Goal: Information Seeking & Learning: Learn about a topic

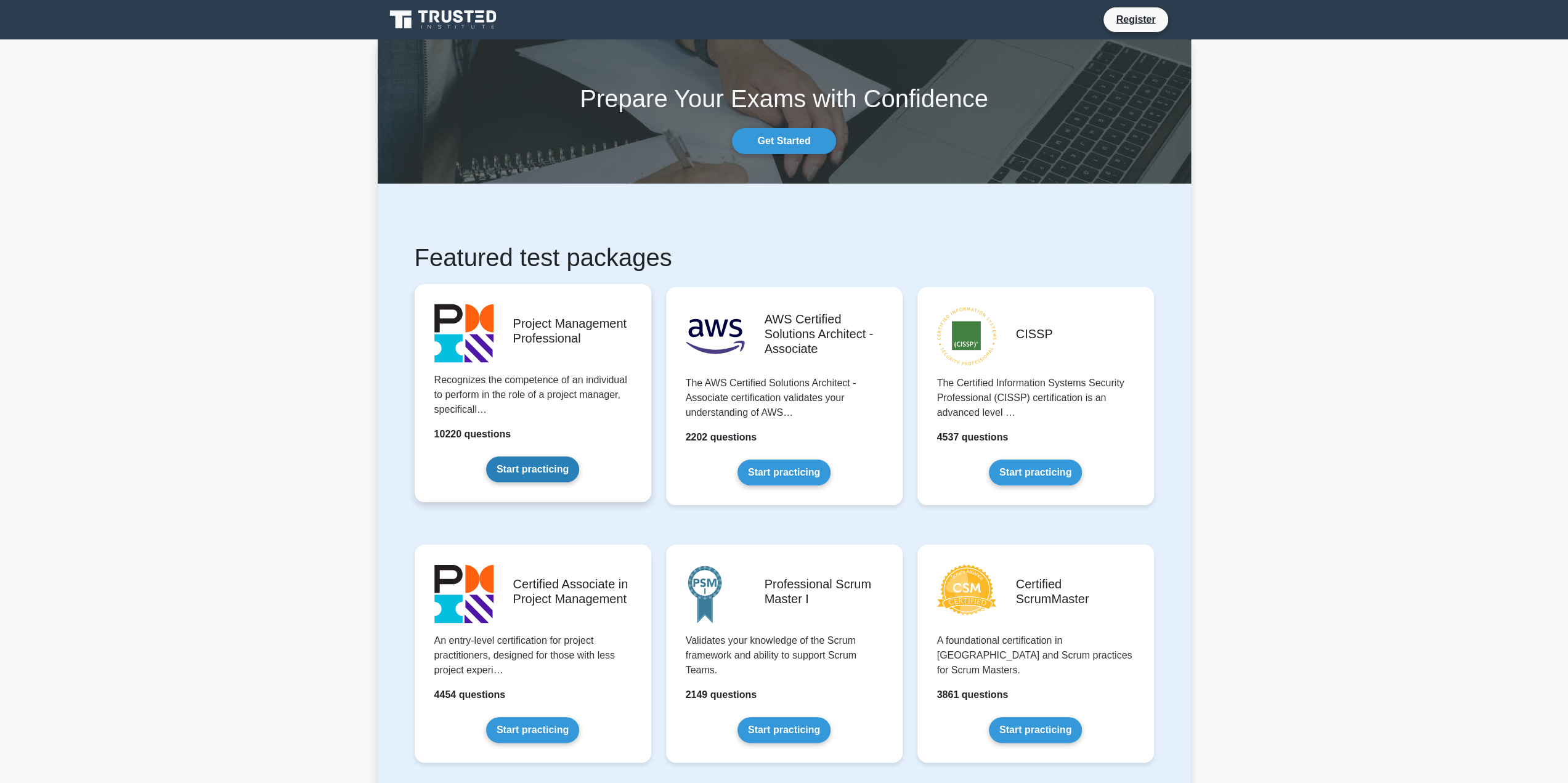
click at [532, 470] on link "Start practicing" at bounding box center [532, 469] width 93 height 25
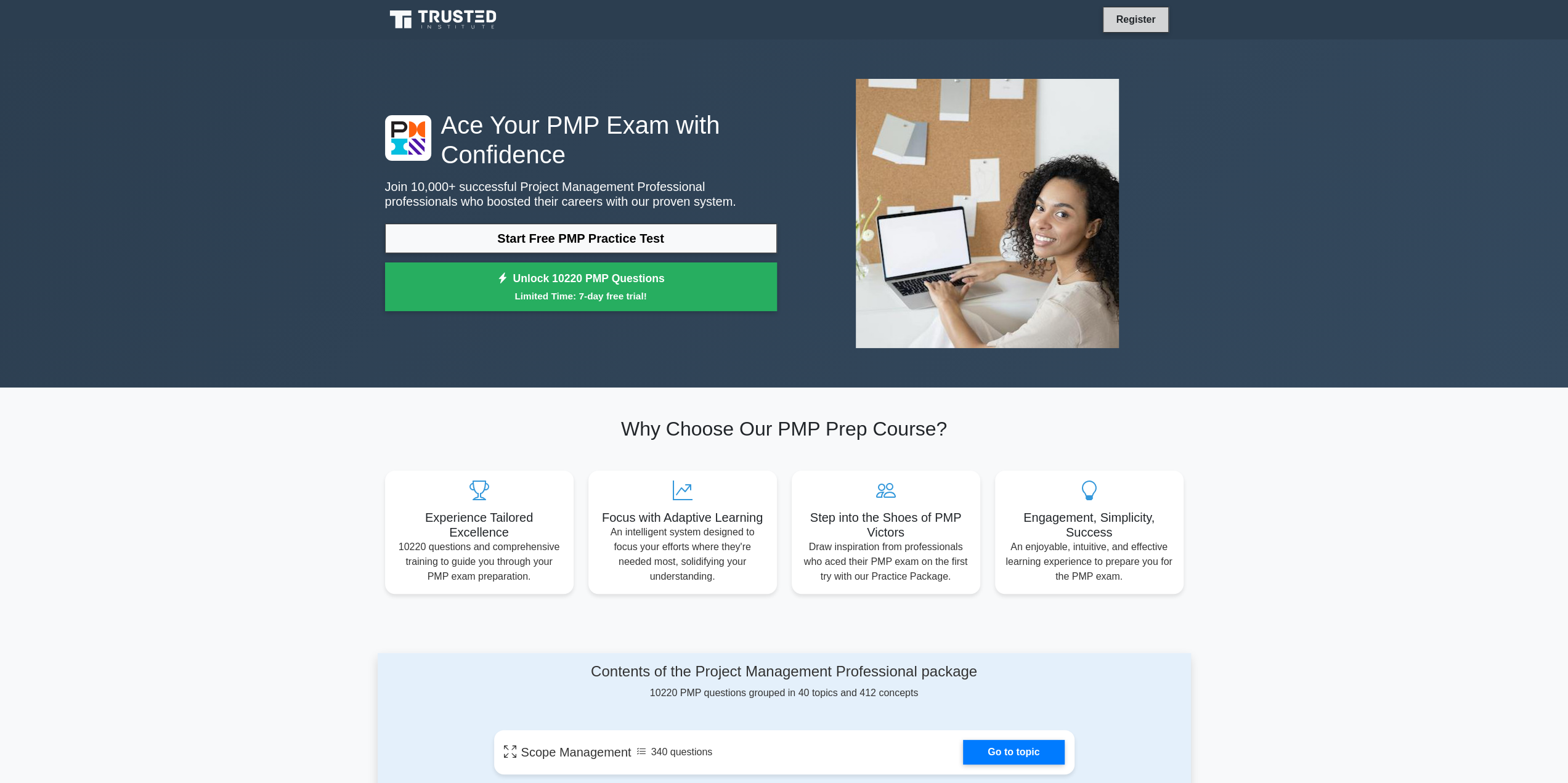
click at [1151, 20] on link "Register" at bounding box center [1135, 20] width 54 height 16
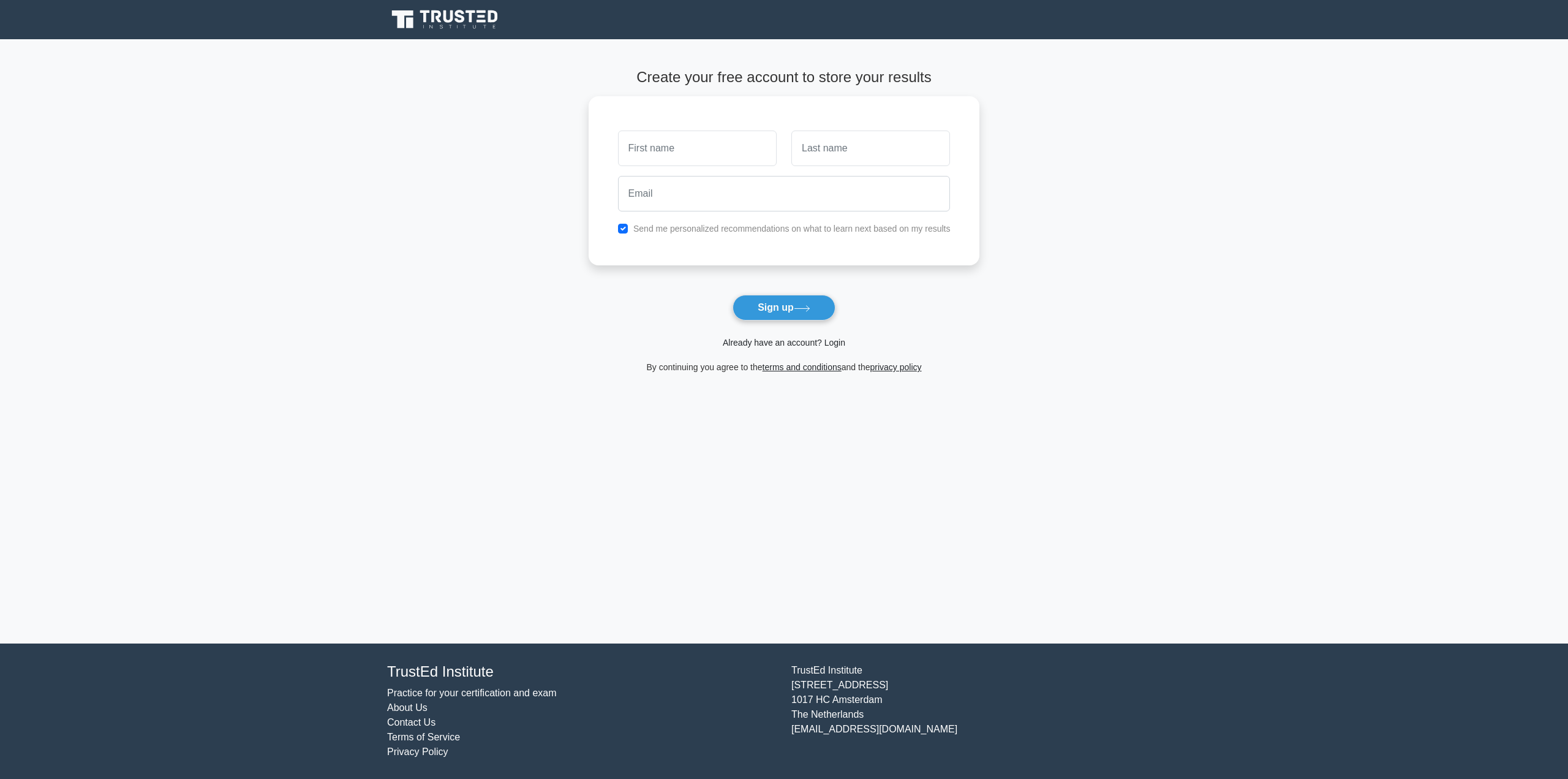
click at [791, 342] on link "Already have an account? Login" at bounding box center [784, 342] width 122 height 10
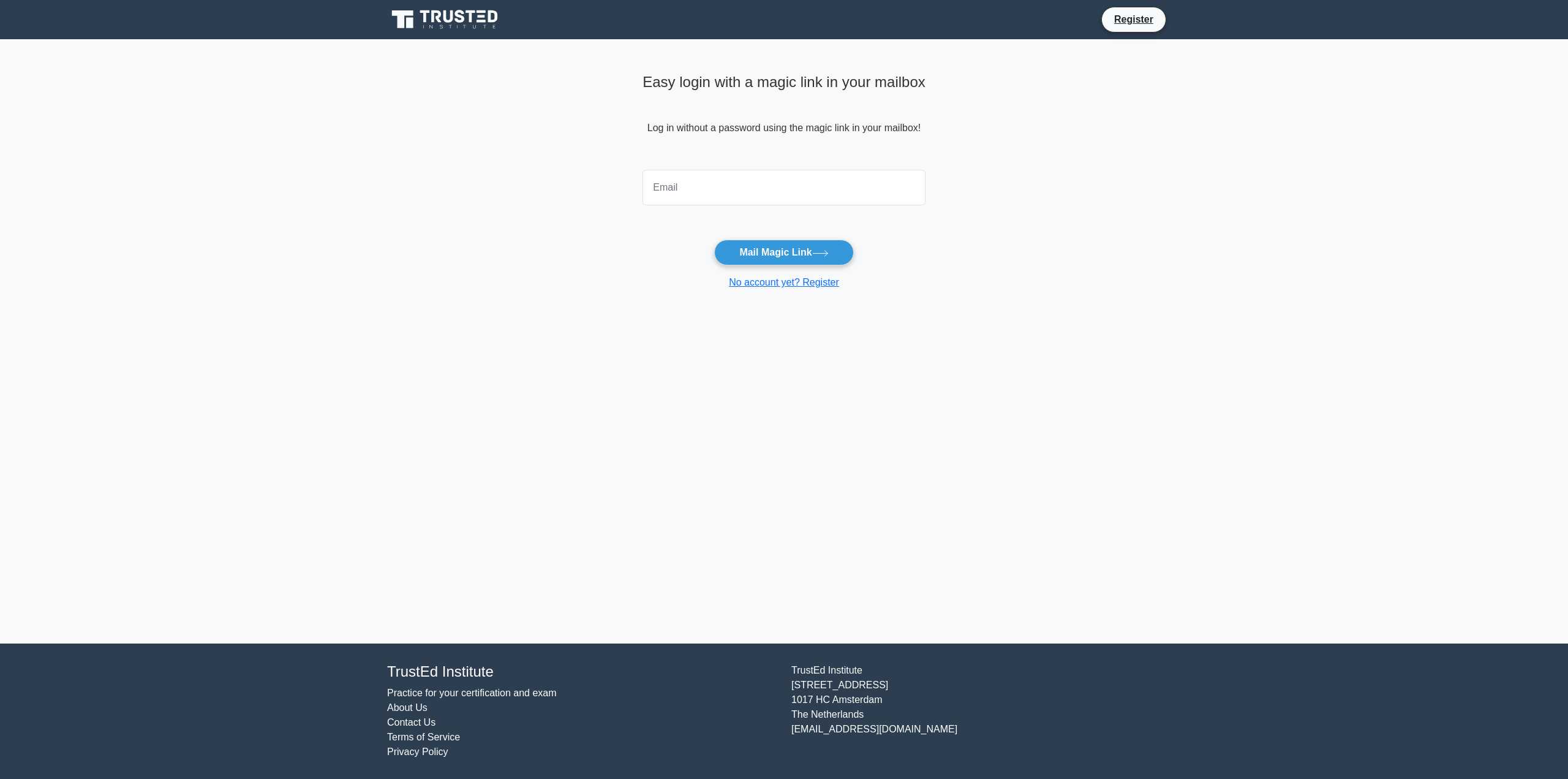
click at [741, 184] on input "email" at bounding box center [784, 188] width 283 height 36
type input "[PERSON_NAME][EMAIL_ADDRESS][DOMAIN_NAME]"
click at [773, 252] on button "Mail Magic Link" at bounding box center [784, 252] width 139 height 25
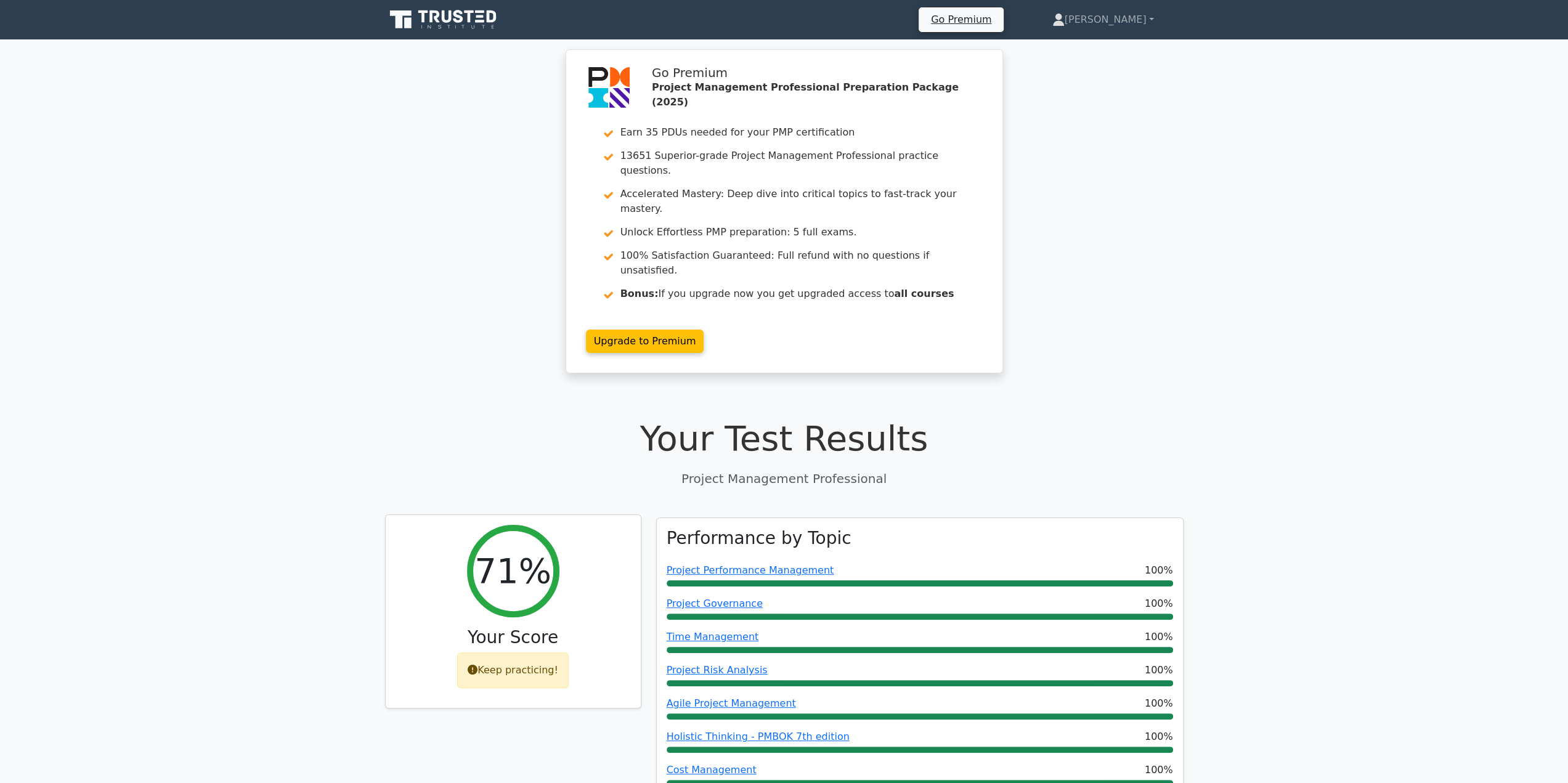
click at [531, 652] on div "Keep practicing!" at bounding box center [513, 670] width 111 height 36
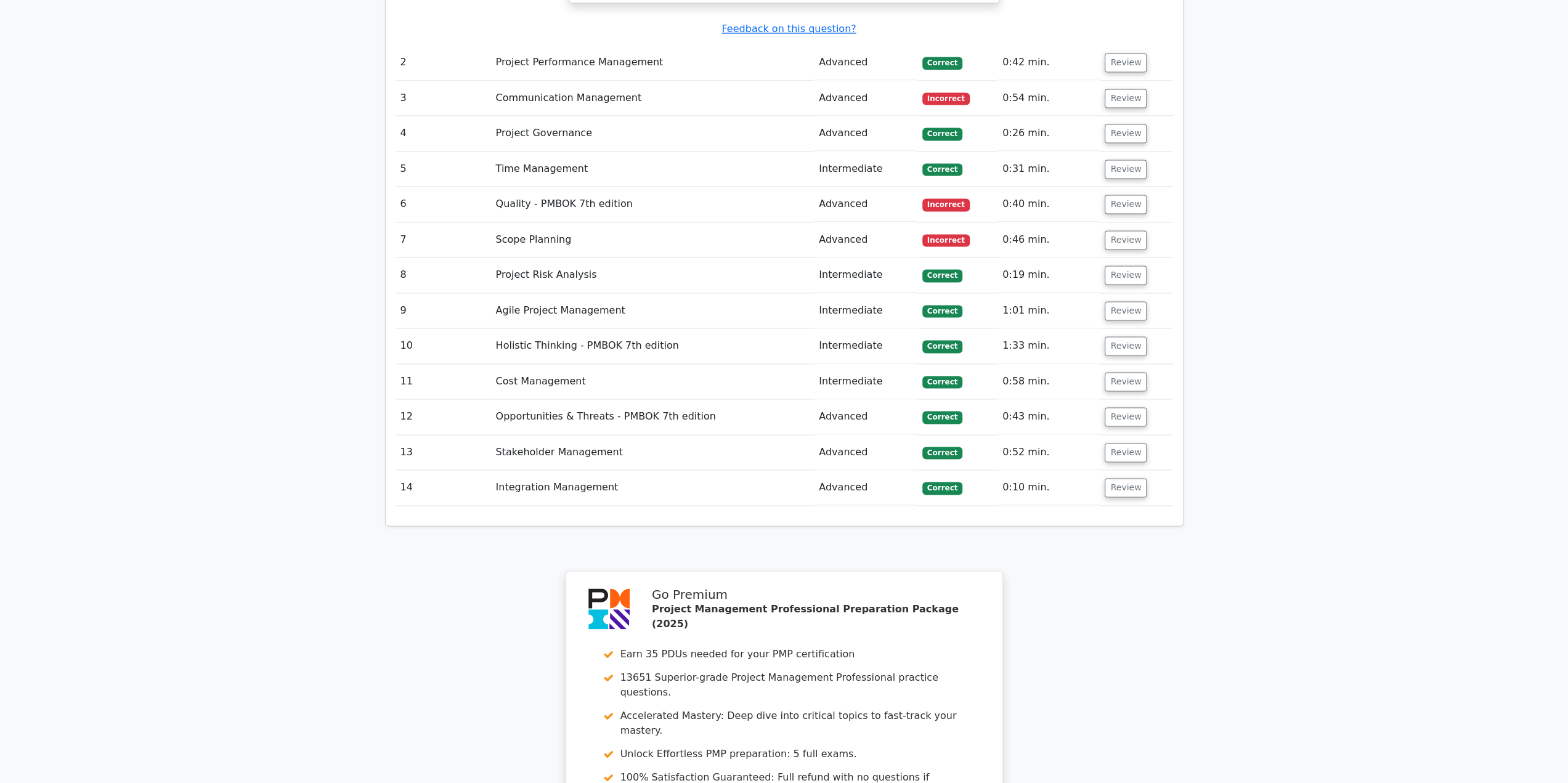
scroll to position [2099, 0]
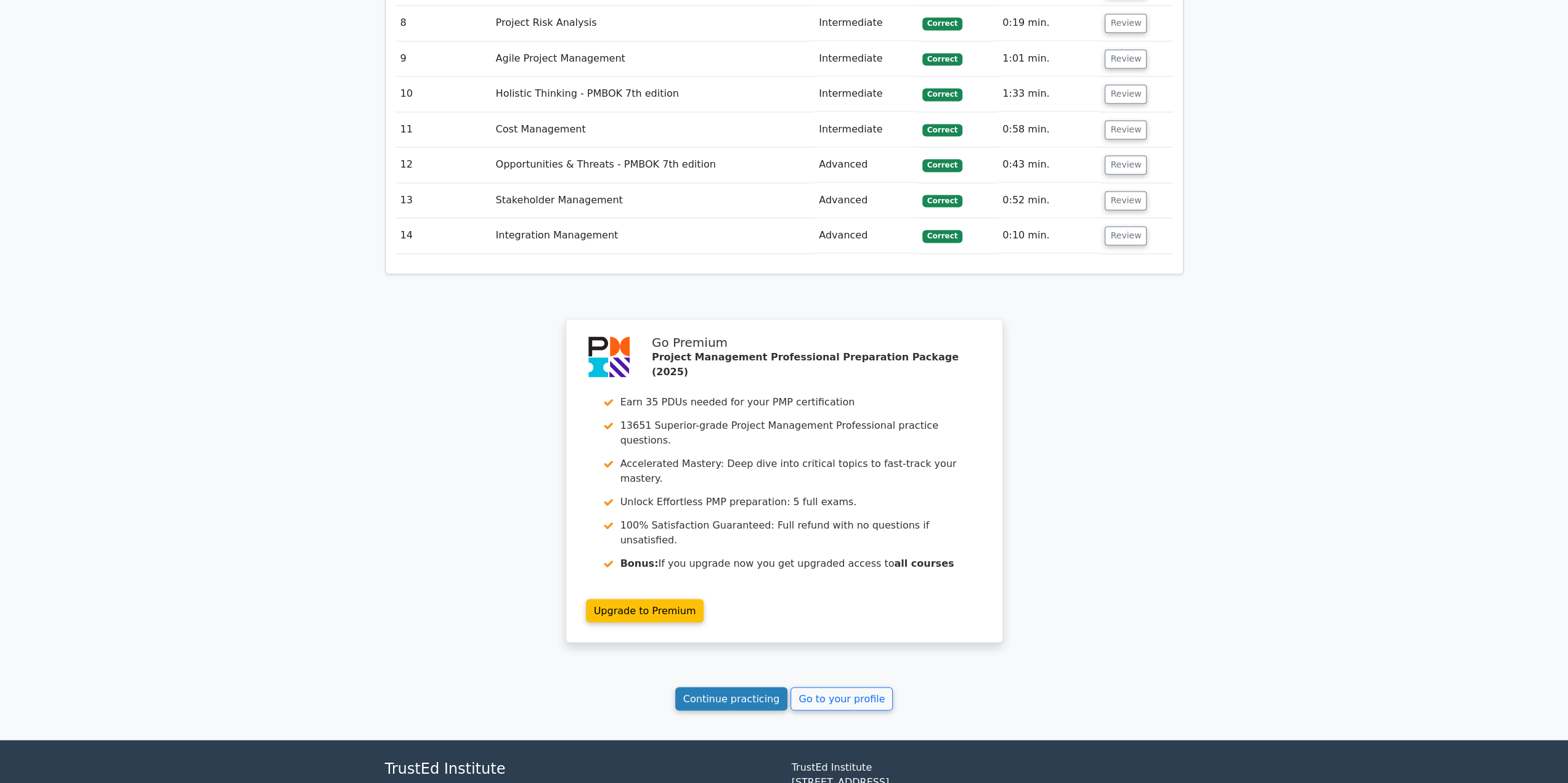
click at [757, 687] on link "Continue practicing" at bounding box center [731, 699] width 112 height 23
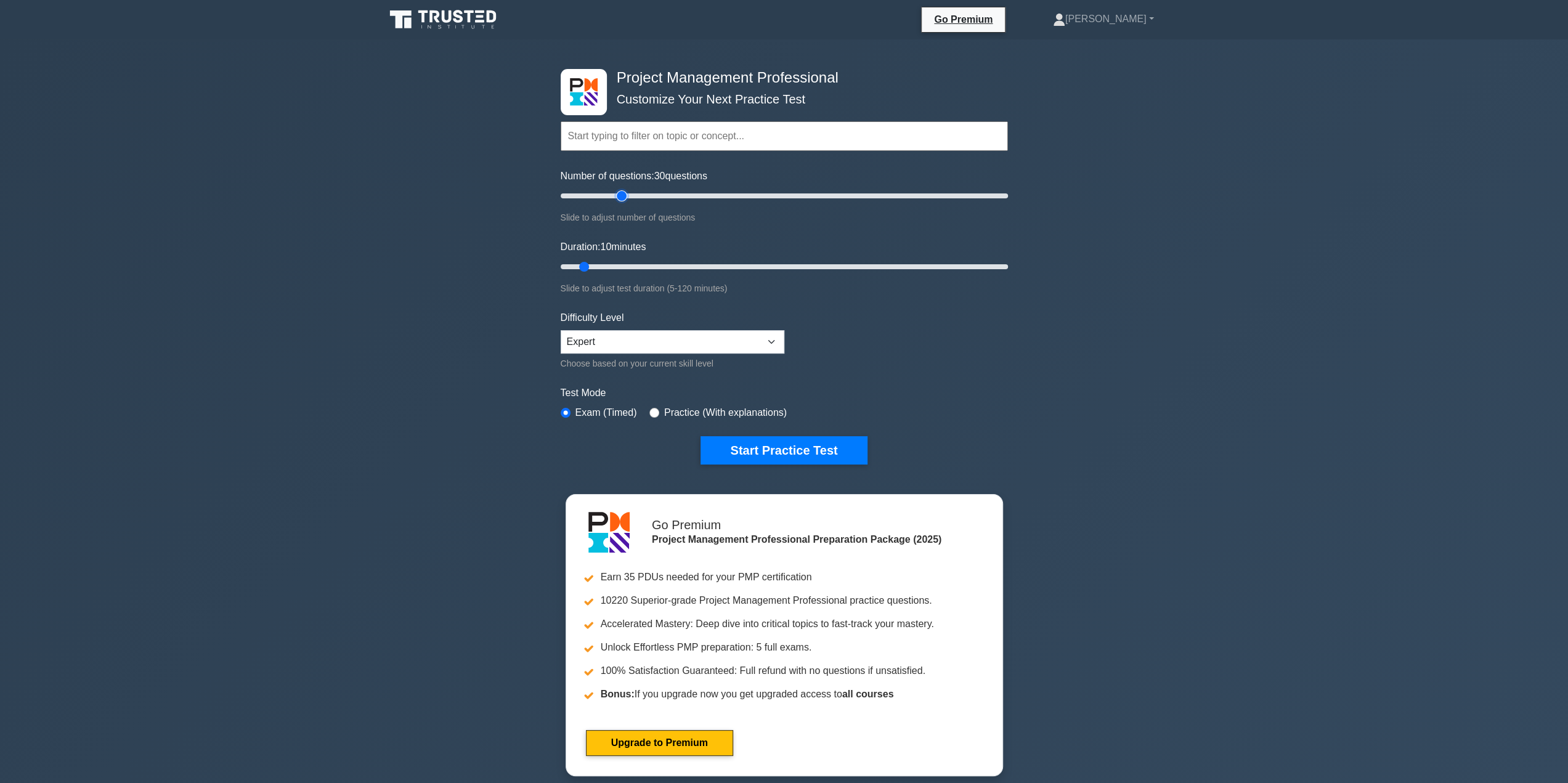
drag, startPoint x: 577, startPoint y: 193, endPoint x: 619, endPoint y: 196, distance: 42.1
type input "30"
click at [619, 196] on input "Number of questions: 30 questions" at bounding box center [783, 196] width 447 height 15
drag, startPoint x: 588, startPoint y: 266, endPoint x: 659, endPoint y: 266, distance: 71.0
type input "30"
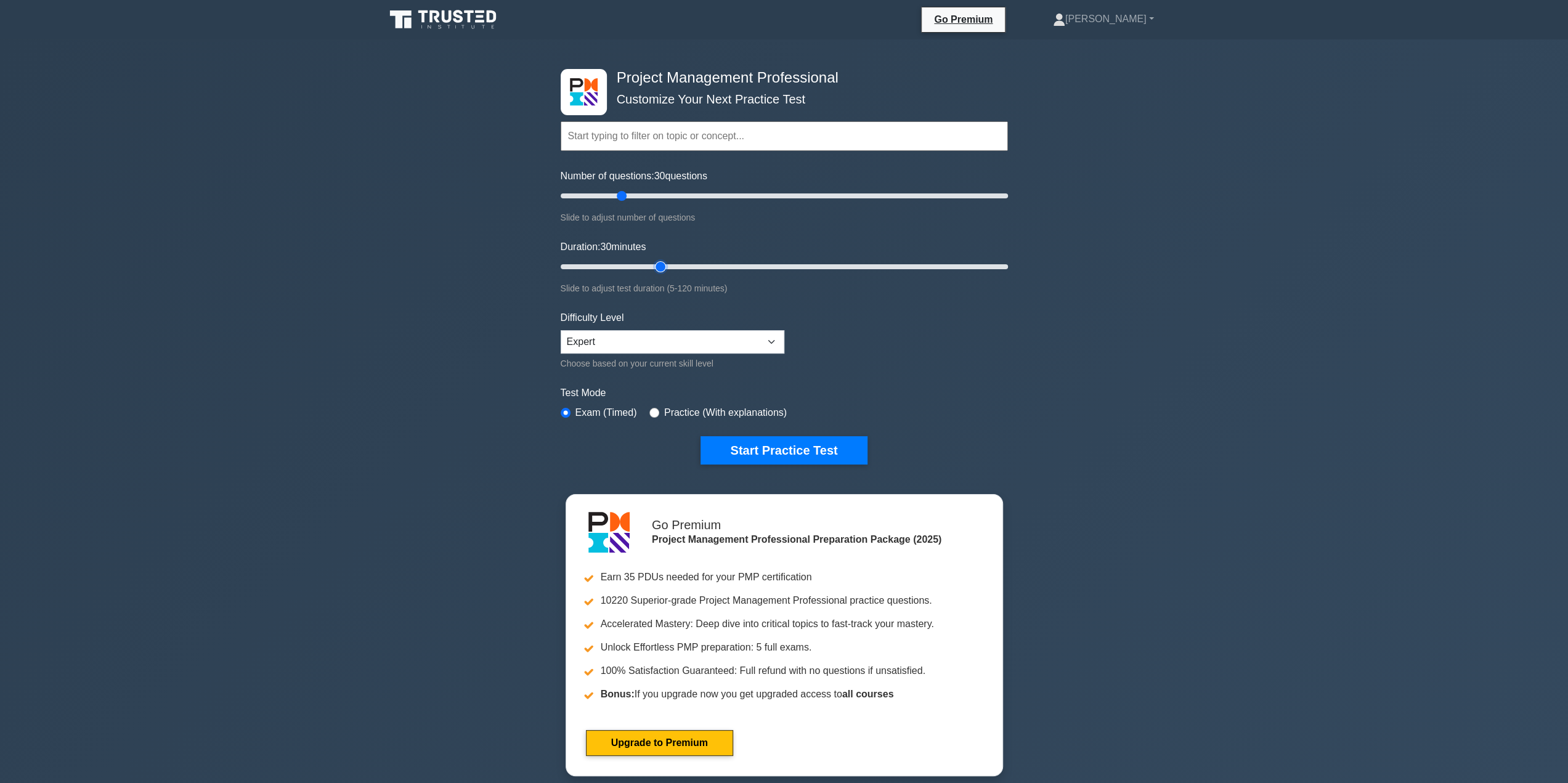
click at [659, 266] on input "Duration: 30 minutes" at bounding box center [783, 266] width 447 height 15
click at [1140, 308] on div "Project Management Professional Customize Your Next Practice Test Topics Scope …" at bounding box center [784, 414] width 1568 height 752
